Goal: Obtain resource: Download file/media

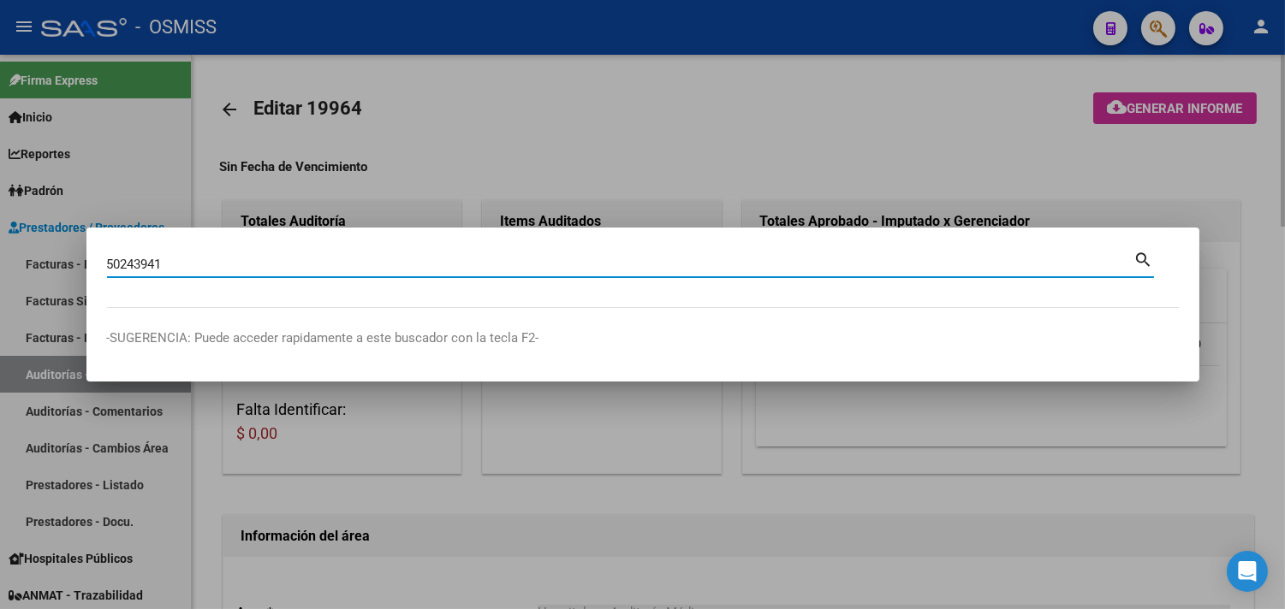
type input "50243941"
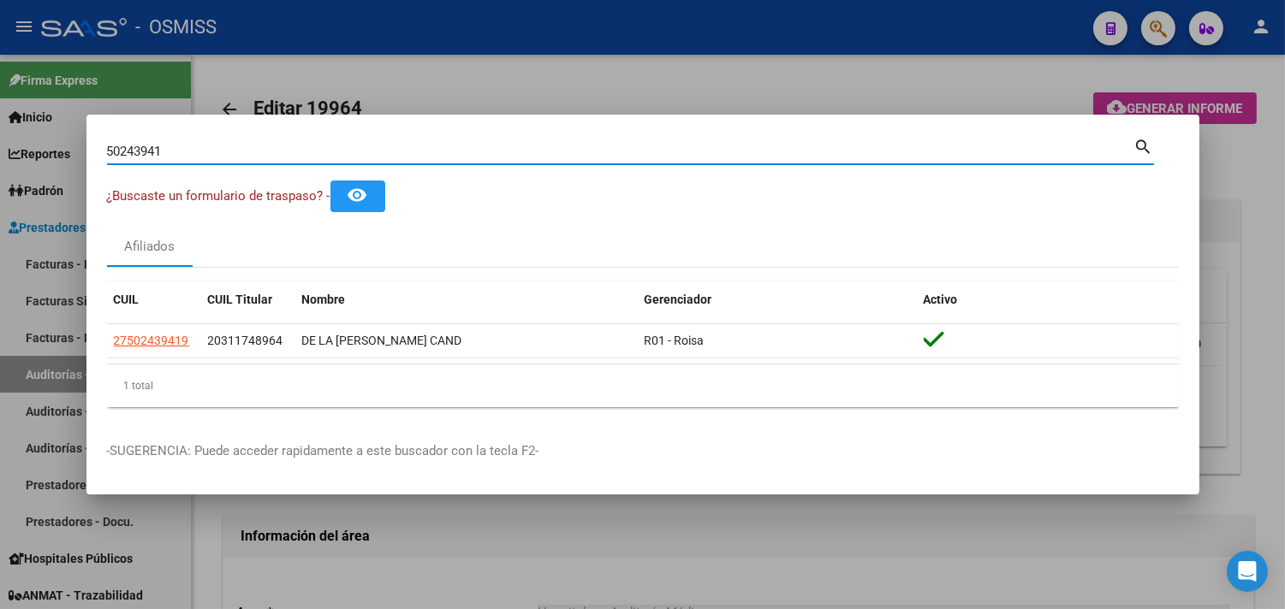
click at [717, 87] on div at bounding box center [642, 304] width 1285 height 609
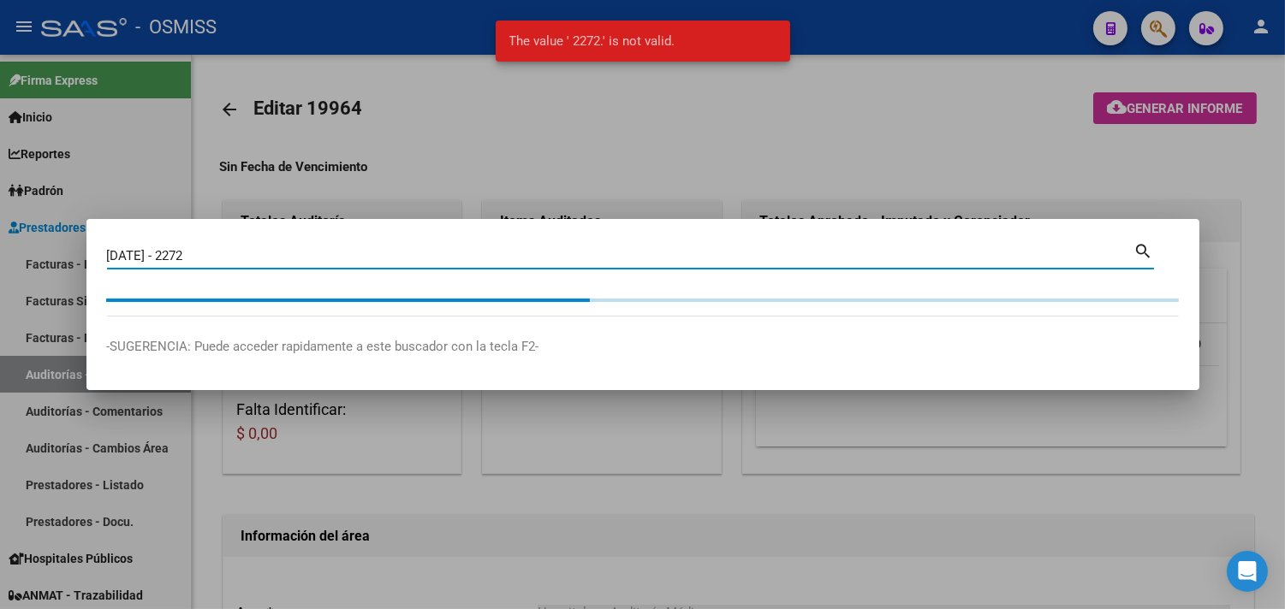
type input "[DATE] - 2272"
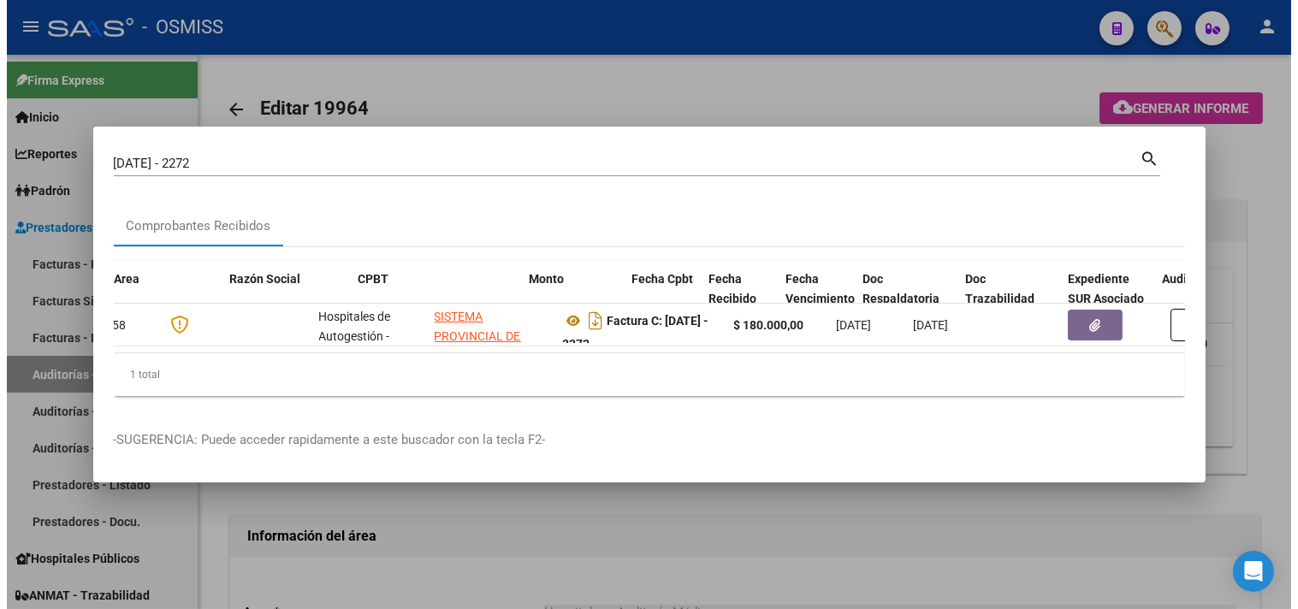
scroll to position [0, 300]
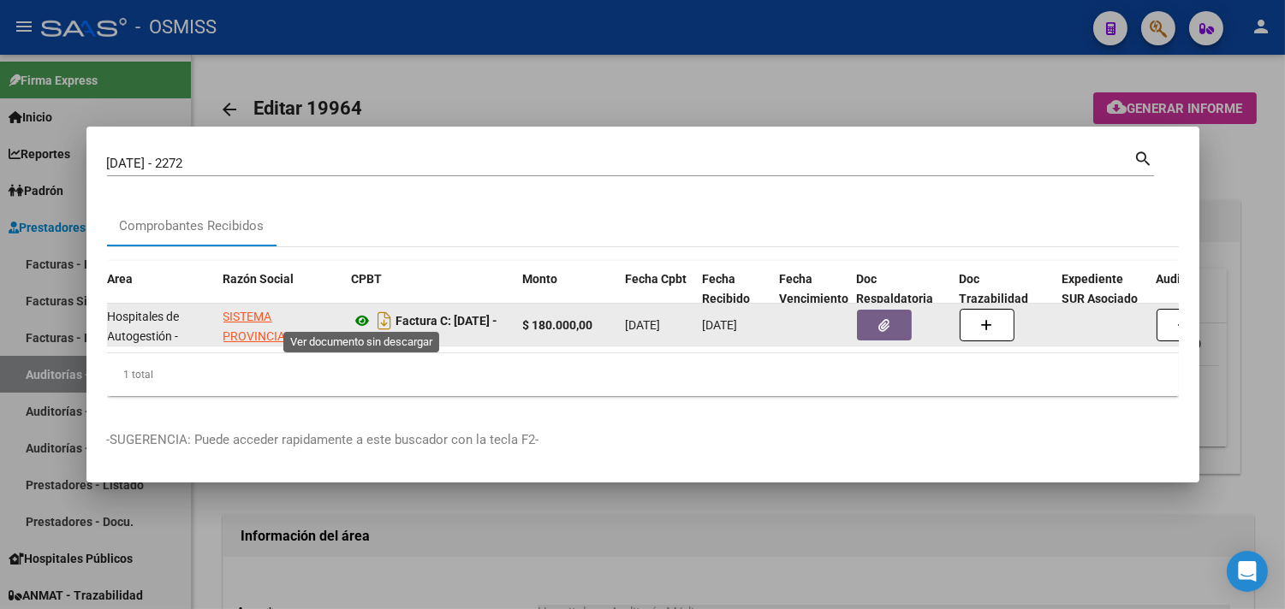
click at [365, 311] on icon at bounding box center [363, 321] width 22 height 21
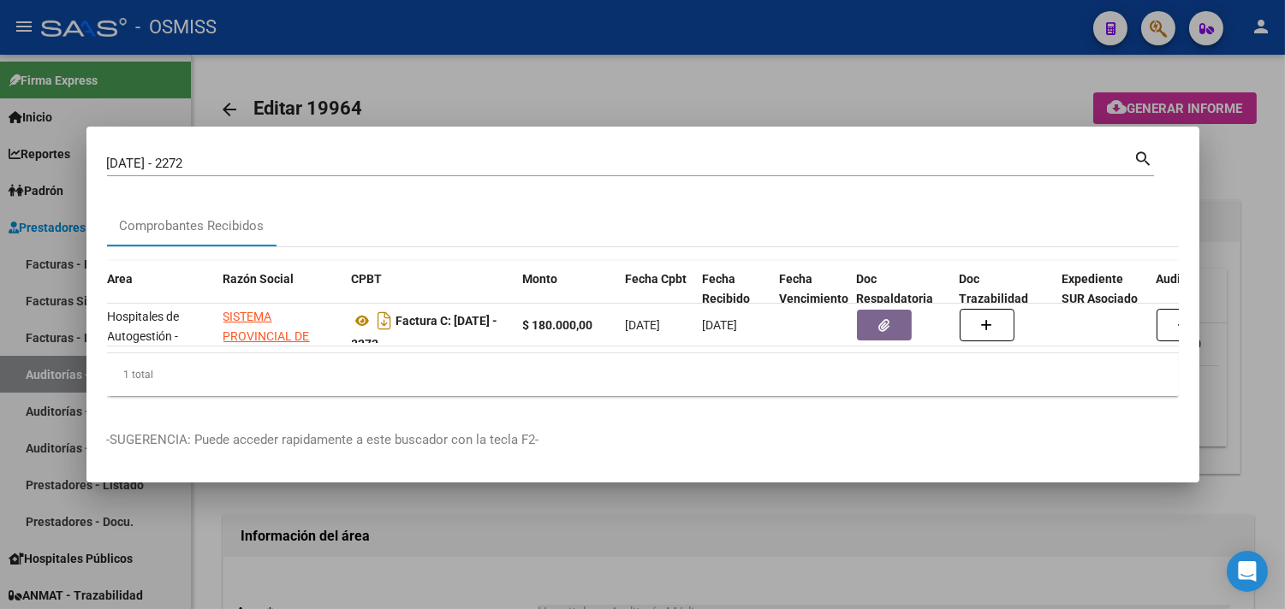
click at [454, 106] on div at bounding box center [642, 304] width 1285 height 609
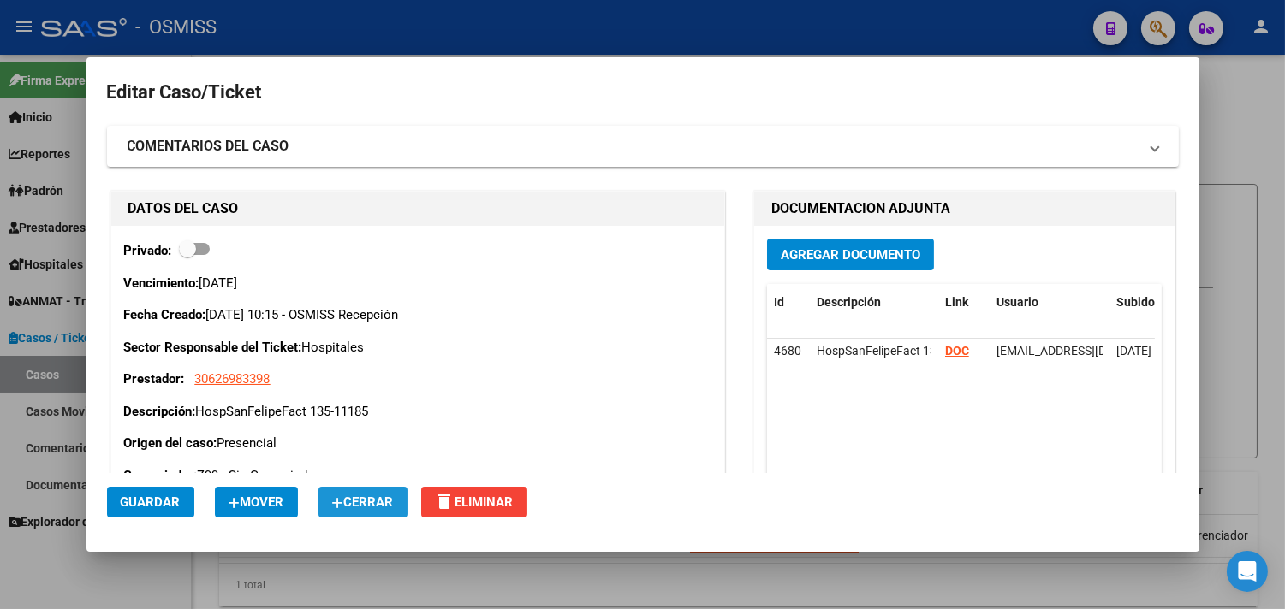
click at [385, 508] on span "Cerrar" at bounding box center [363, 502] width 62 height 15
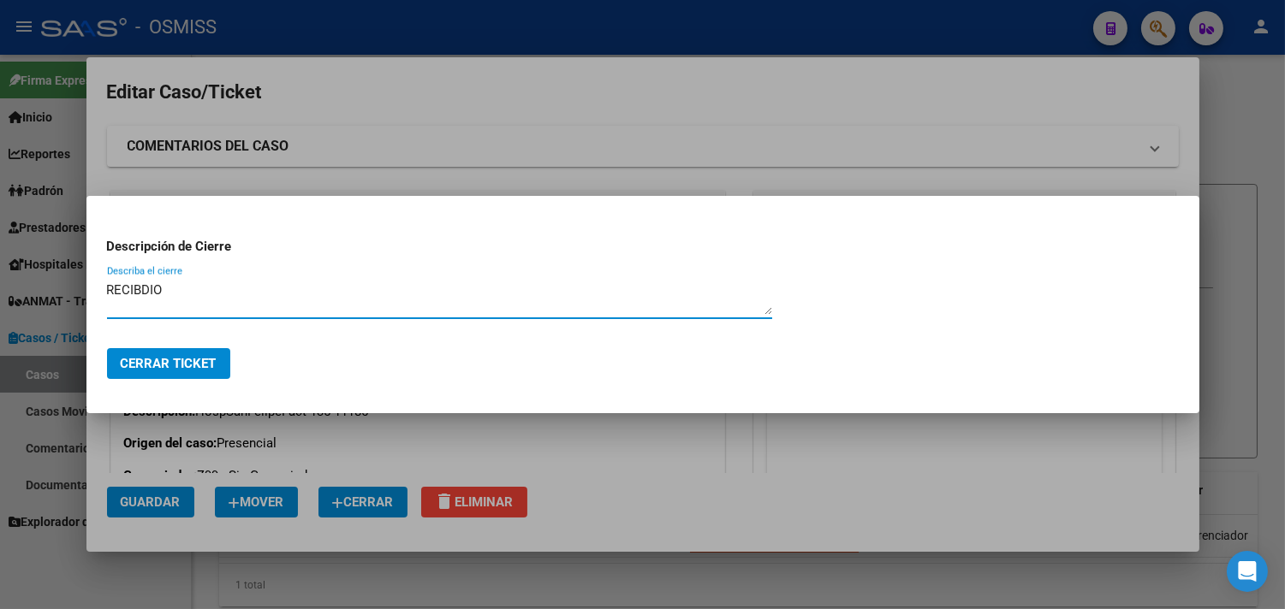
type textarea "RECIBDIO"
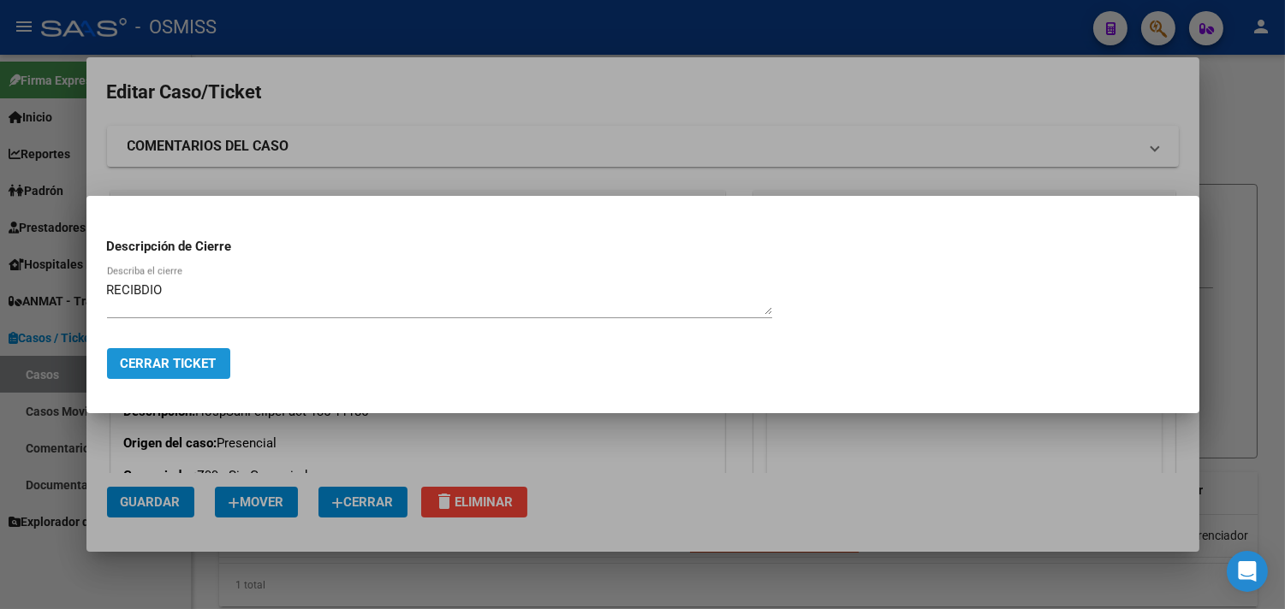
click at [203, 354] on button "Cerrar Ticket" at bounding box center [168, 363] width 123 height 31
